Goal: Find specific page/section

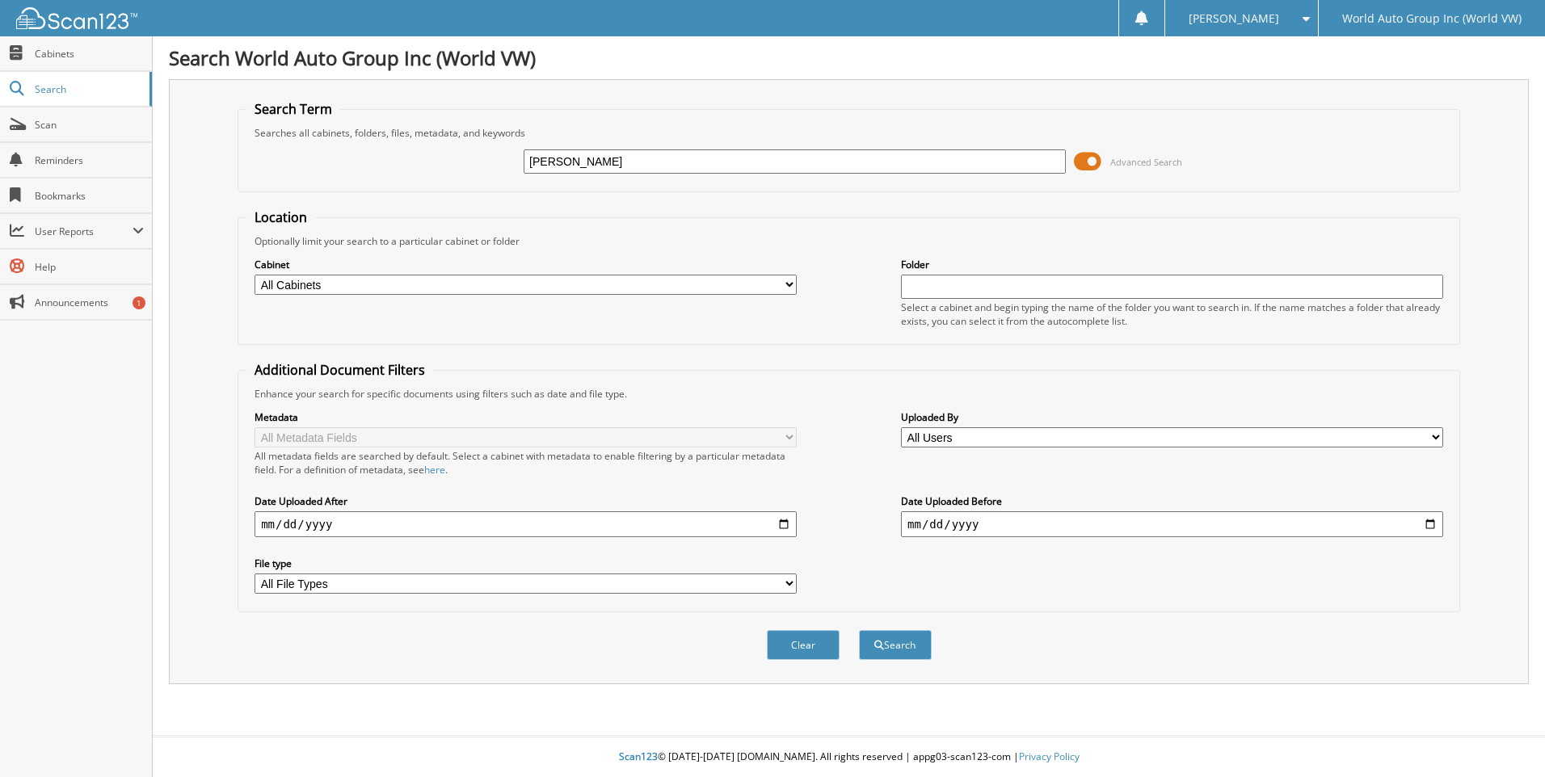
type input "[PERSON_NAME]"
click at [859, 630] on button "Search" at bounding box center [895, 645] width 73 height 30
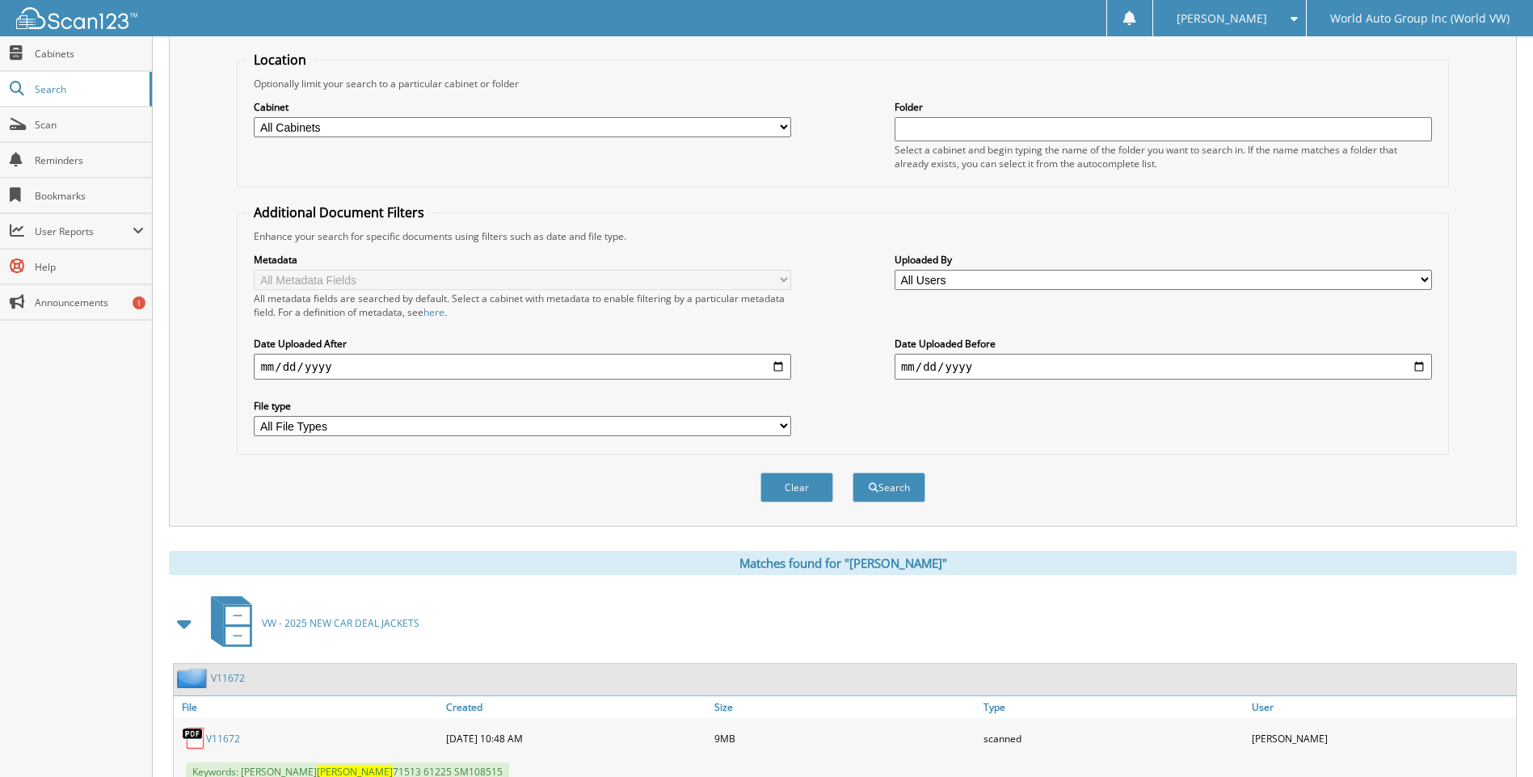
scroll to position [216, 0]
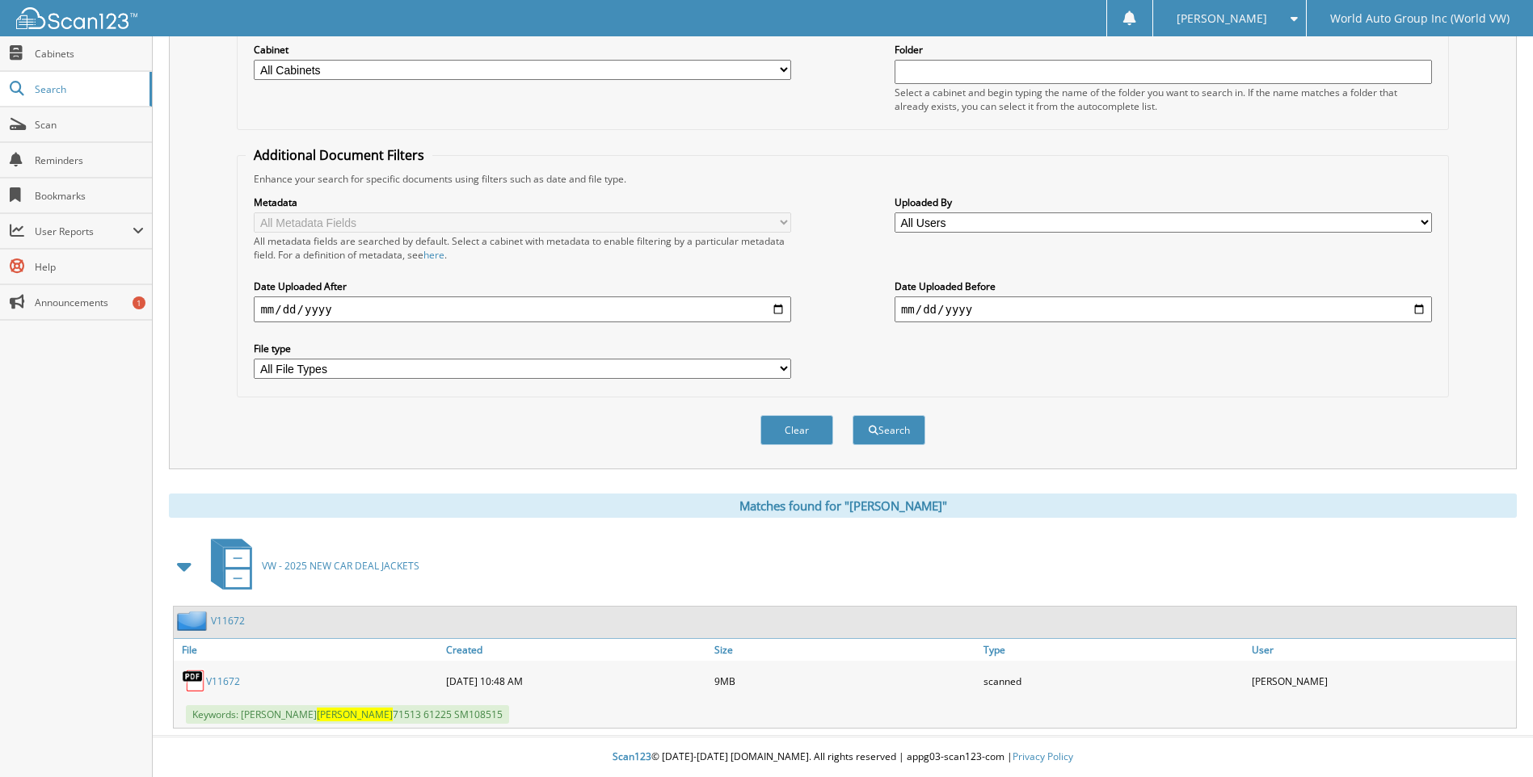
click at [220, 680] on link "V11672" at bounding box center [223, 682] width 34 height 14
